Goal: Entertainment & Leisure: Consume media (video, audio)

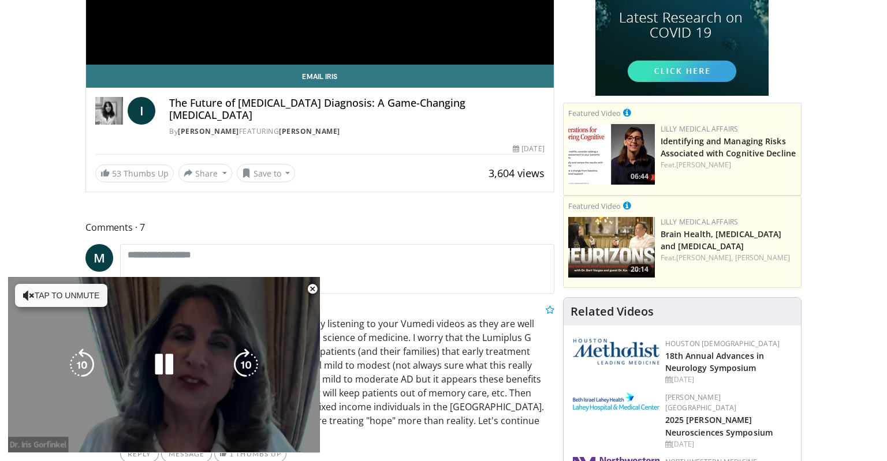
scroll to position [350, 0]
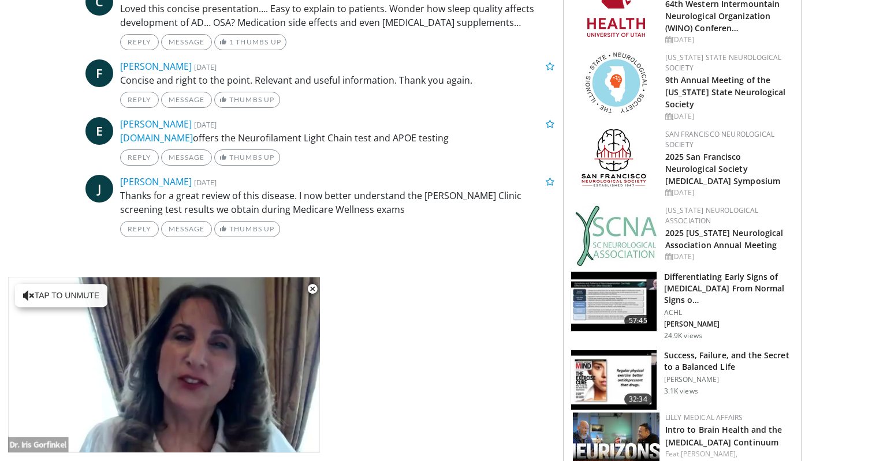
scroll to position [939, 0]
